Goal: Transaction & Acquisition: Download file/media

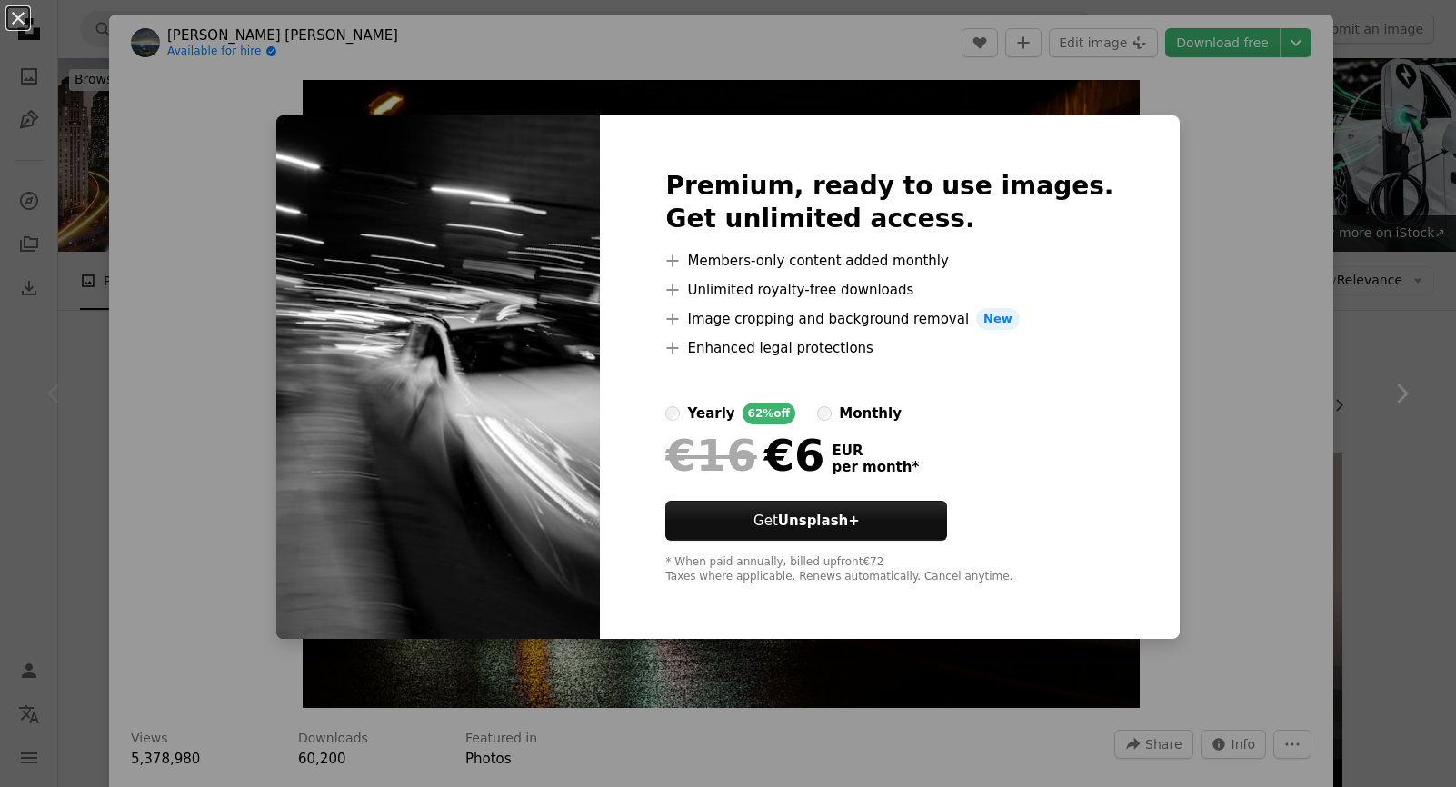
scroll to position [727, 0]
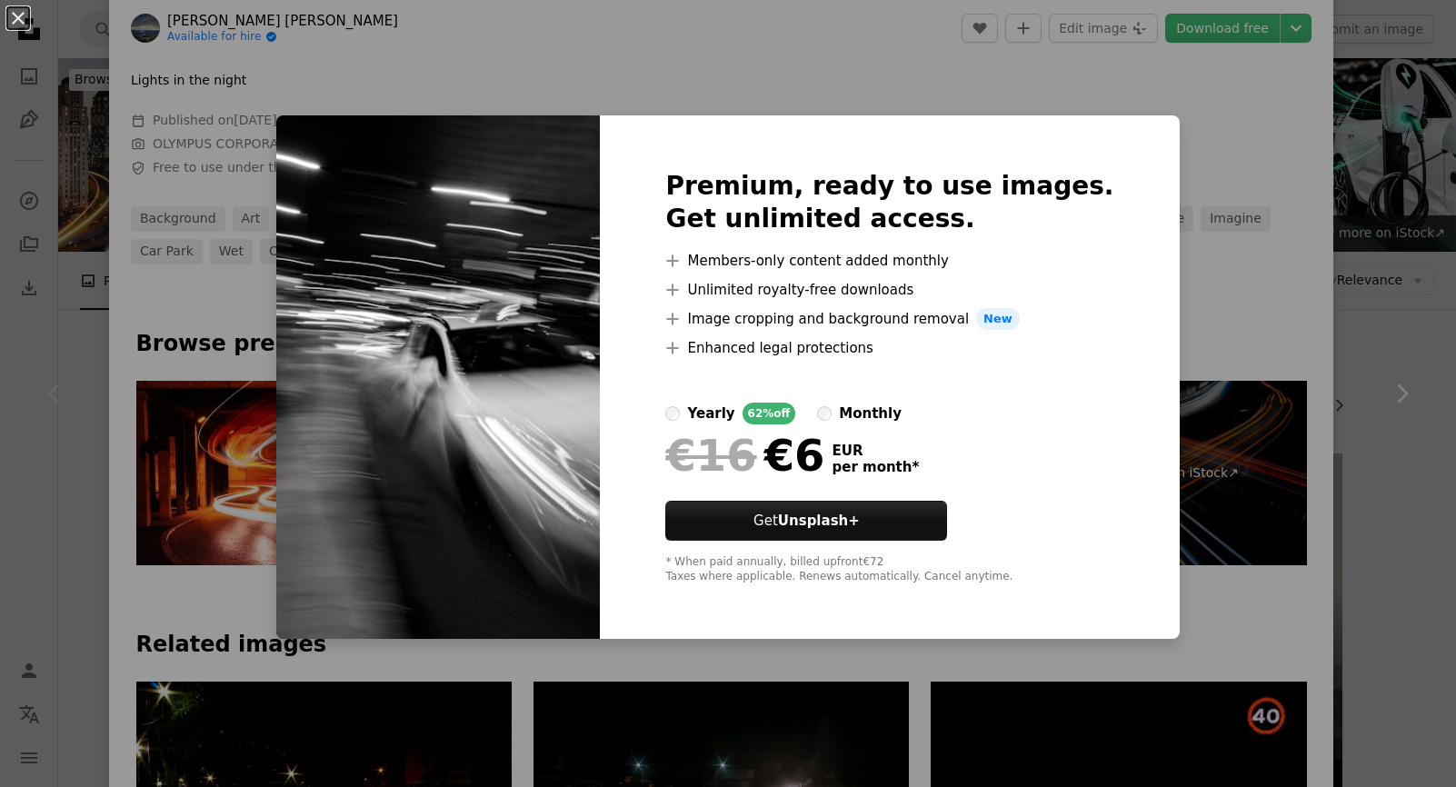
click at [440, 706] on div "An X shape Premium, ready to use images. Get unlimited access. A plus sign Memb…" at bounding box center [728, 393] width 1456 height 787
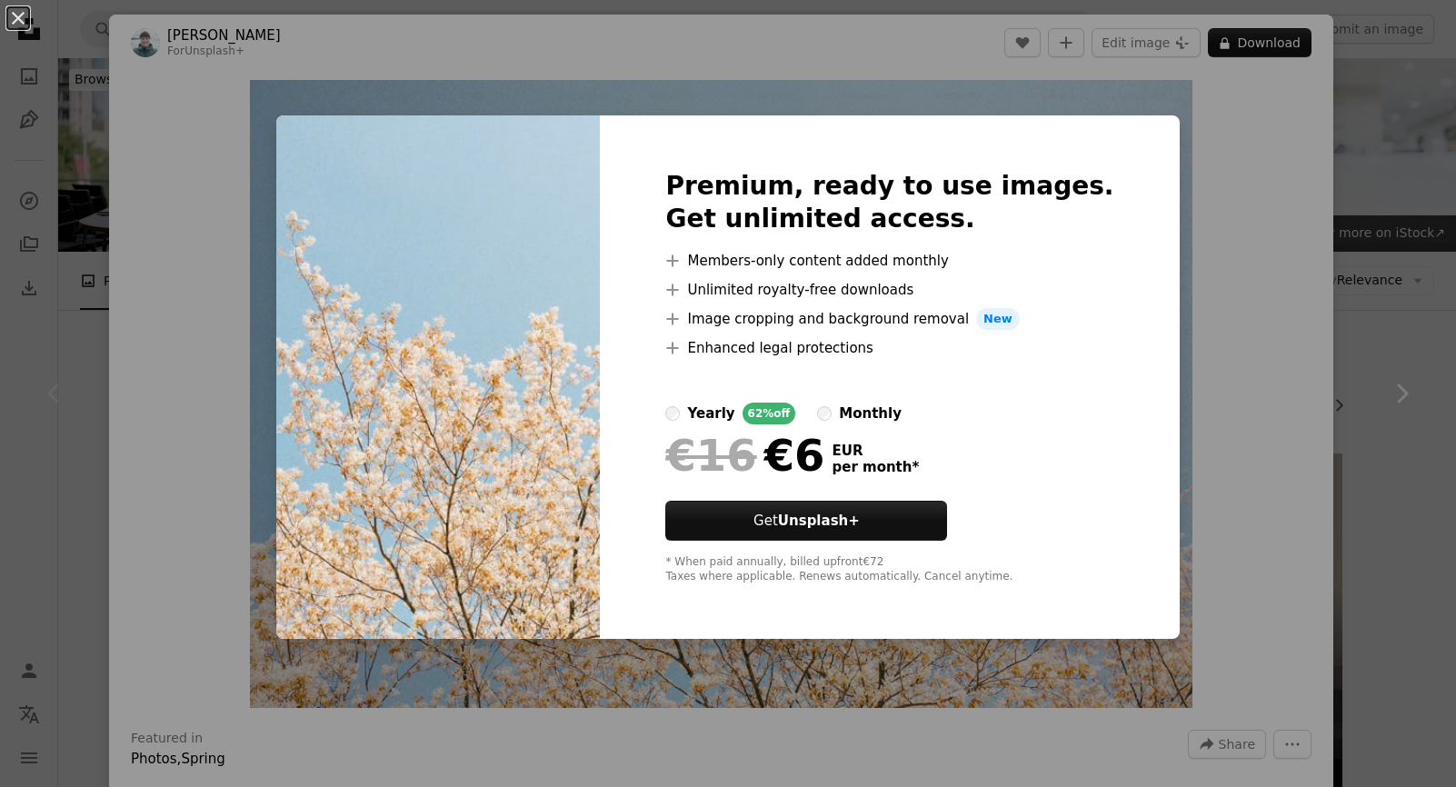
click at [1276, 321] on div "An X shape Premium, ready to use images. Get unlimited access. A plus sign Memb…" at bounding box center [728, 393] width 1456 height 787
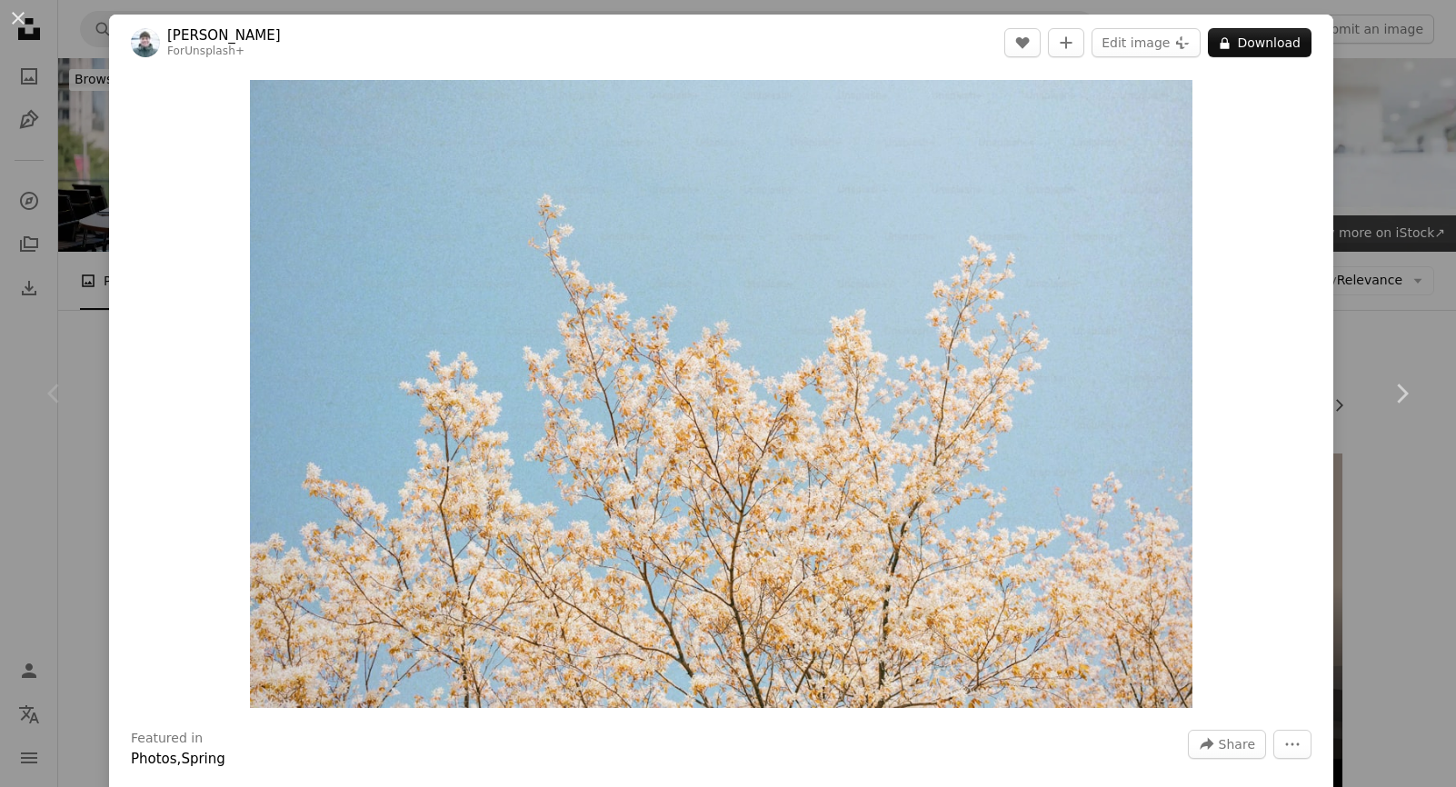
click at [1354, 192] on div "An X shape Chevron left Chevron right [PERSON_NAME] For Unsplash+ A heart A plu…" at bounding box center [728, 393] width 1456 height 787
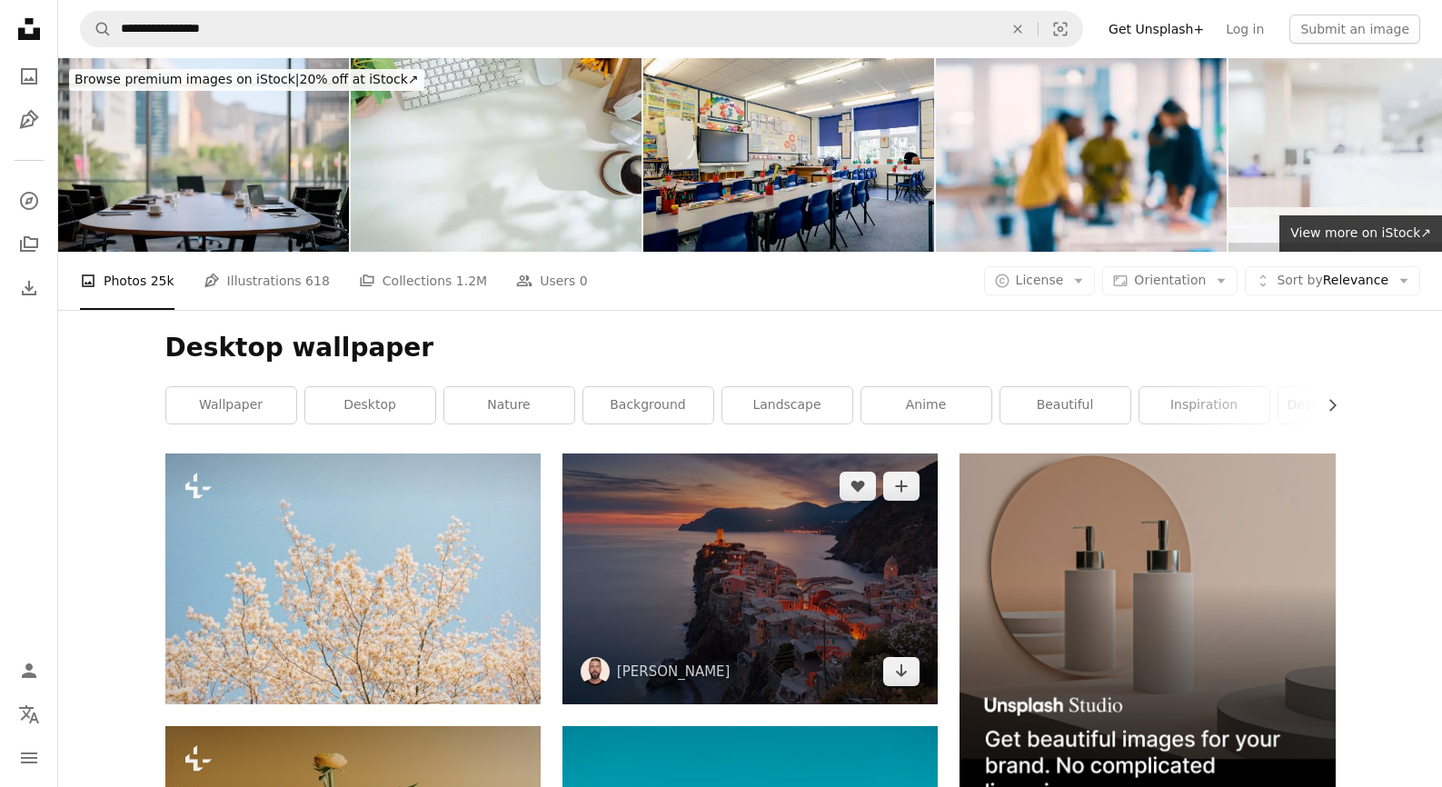
click at [772, 461] on img at bounding box center [750, 578] width 375 height 250
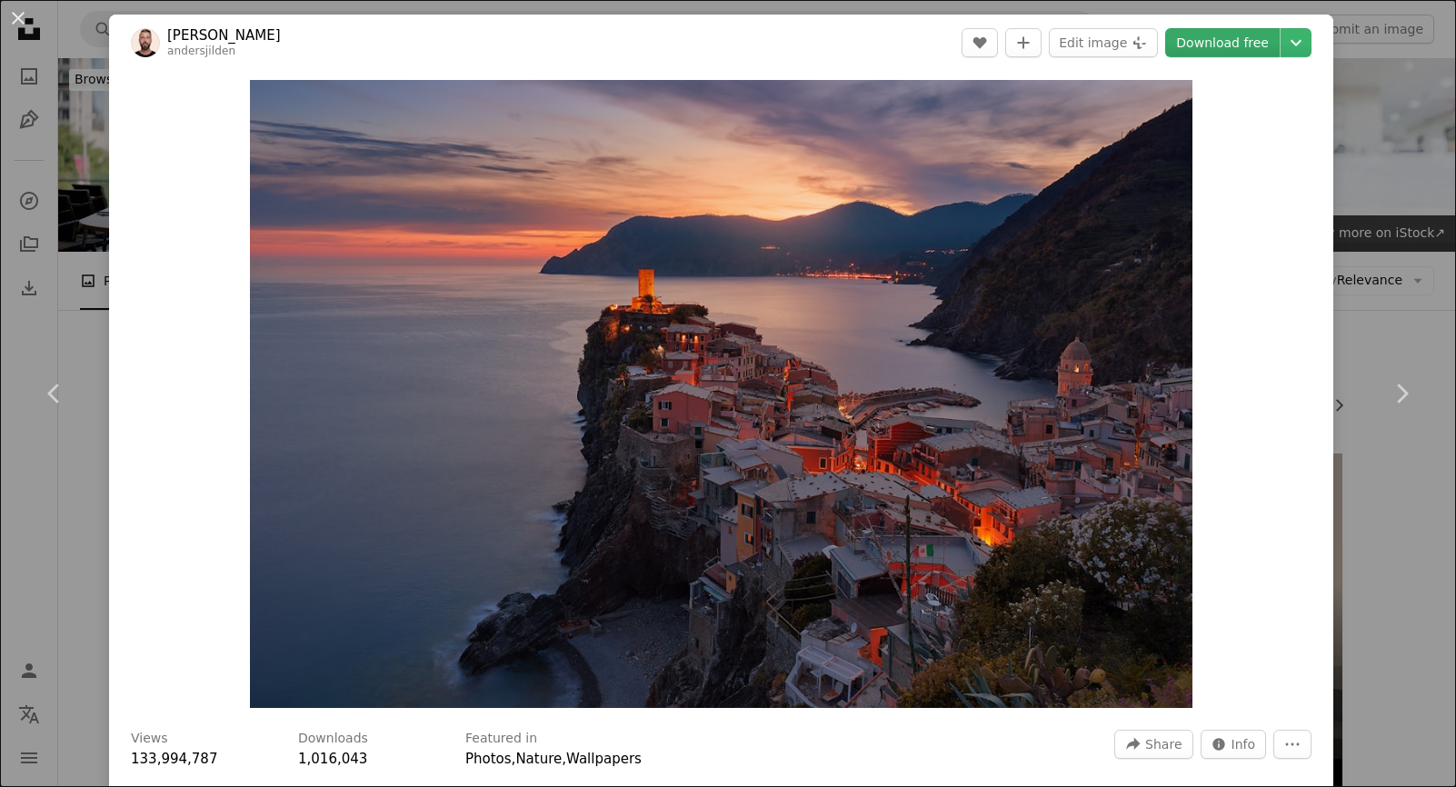
click at [1226, 49] on link "Download free" at bounding box center [1222, 42] width 115 height 29
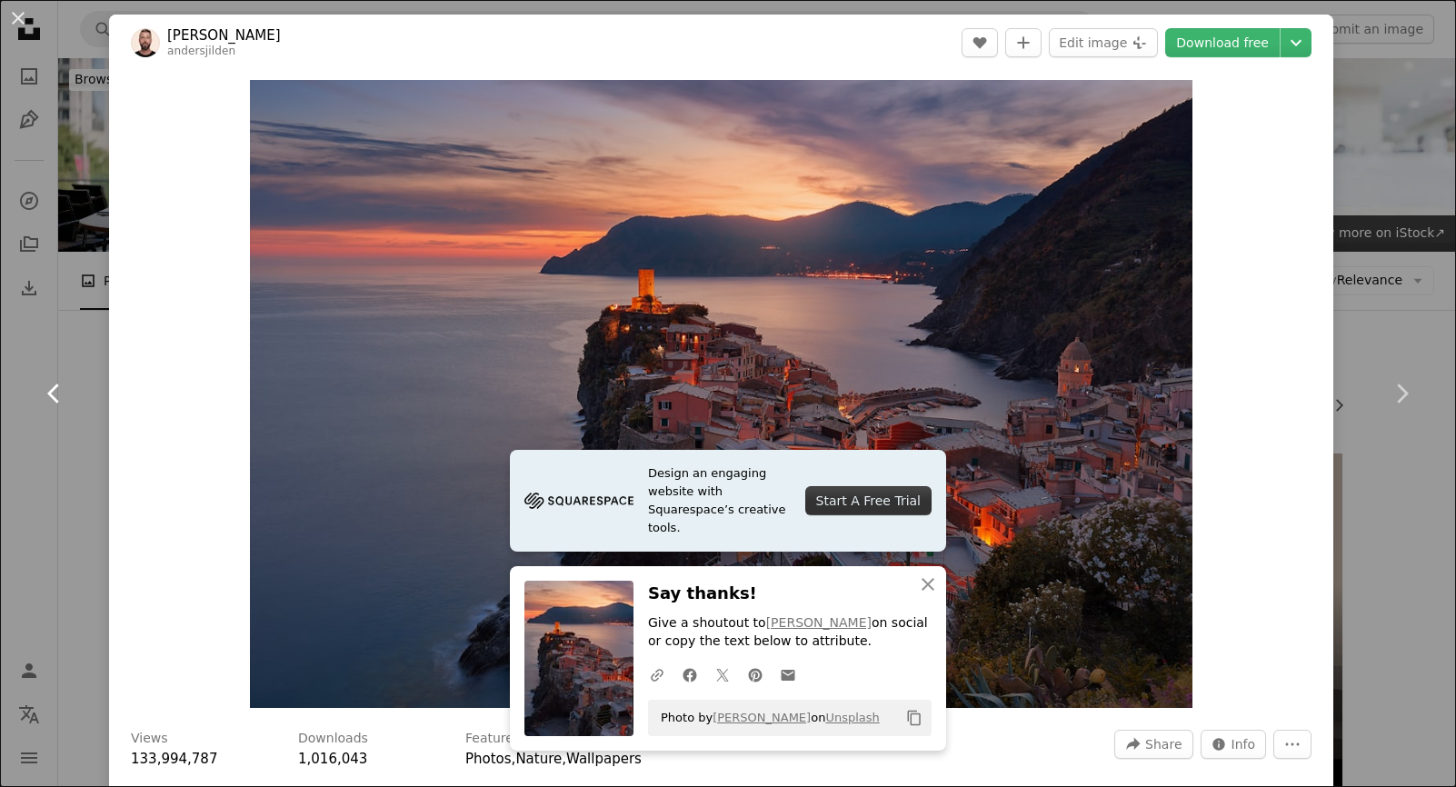
click at [89, 433] on link "Chevron left" at bounding box center [54, 393] width 109 height 174
